Goal: Find specific page/section: Find specific page/section

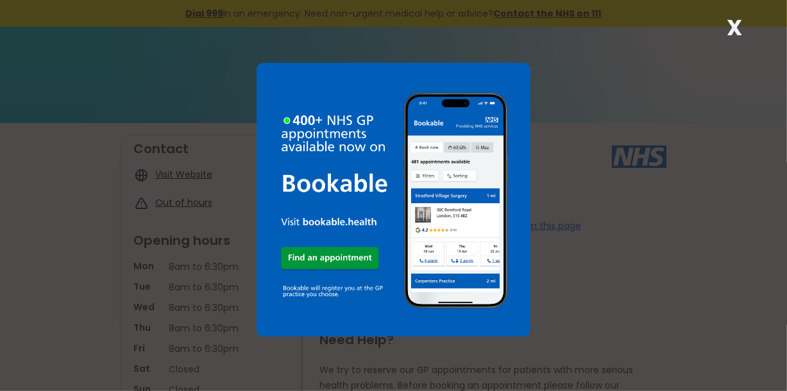
click at [732, 21] on strong "X" at bounding box center [735, 27] width 15 height 31
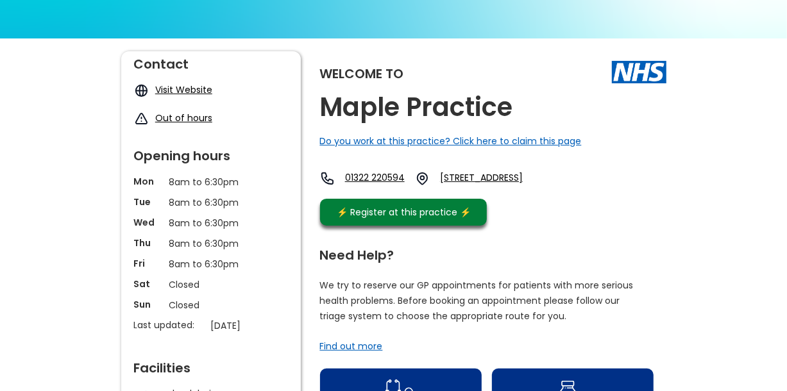
scroll to position [87, 0]
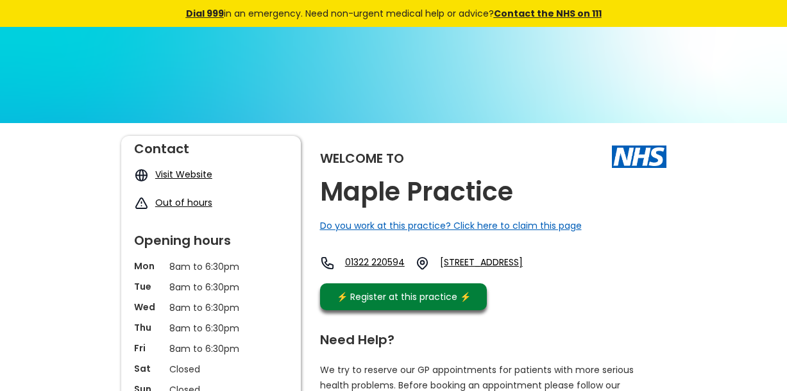
scroll to position [87, 0]
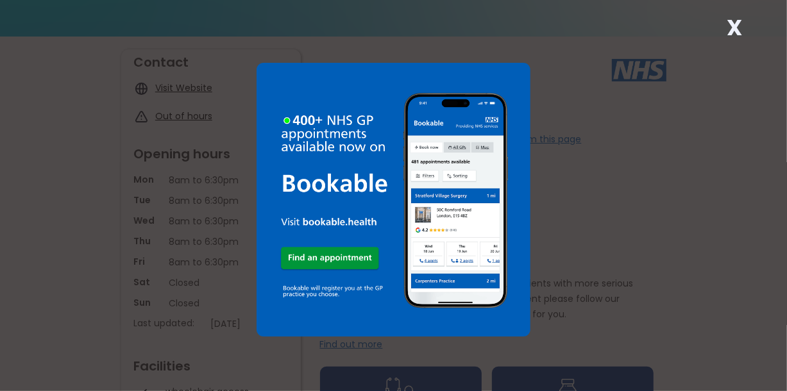
click at [734, 17] on strong "X" at bounding box center [735, 27] width 15 height 31
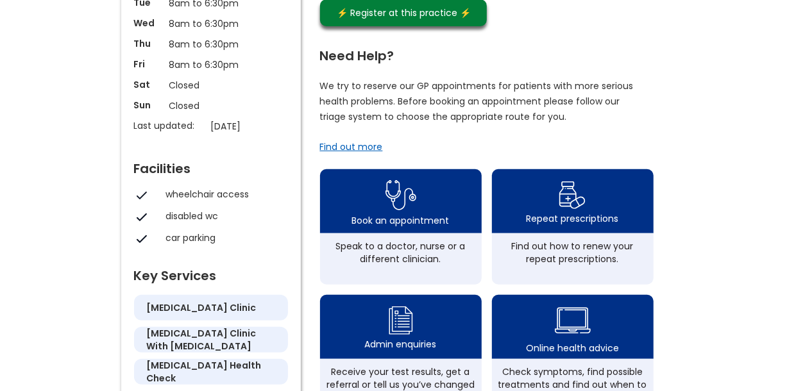
scroll to position [345, 0]
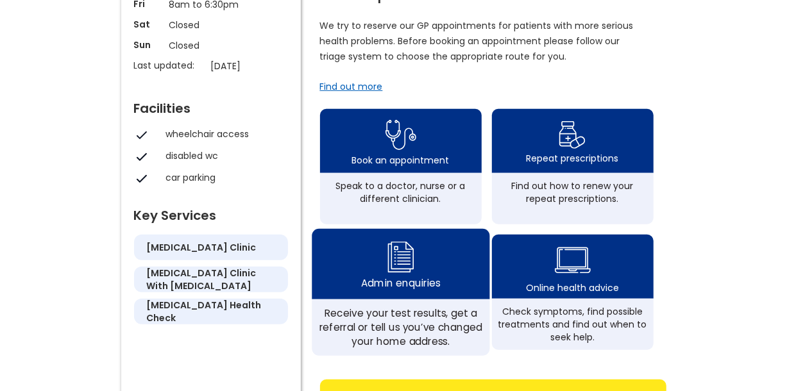
click at [406, 275] on img at bounding box center [400, 258] width 31 height 38
